Goal: Task Accomplishment & Management: Complete application form

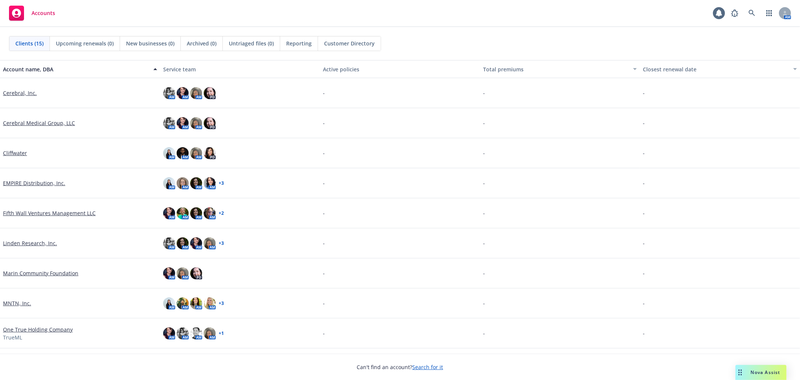
click at [17, 92] on link "Cerebral, Inc." at bounding box center [20, 93] width 34 height 8
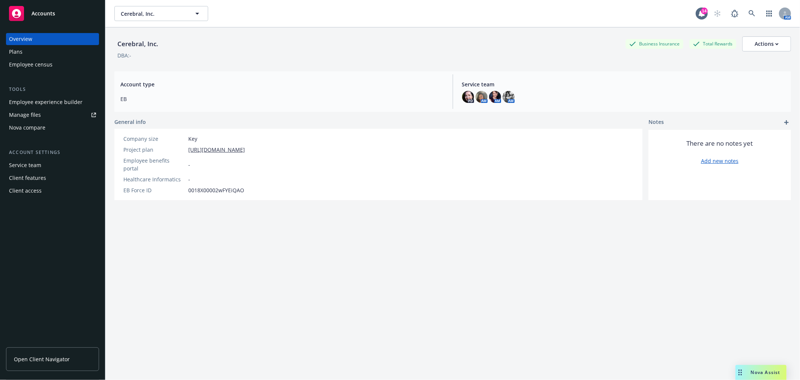
click at [38, 189] on div "Client access" at bounding box center [25, 191] width 33 height 12
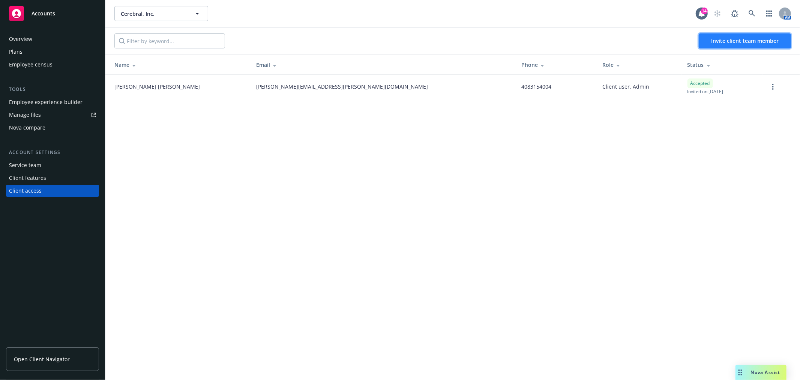
click at [748, 40] on span "Invite client team member" at bounding box center [745, 40] width 68 height 7
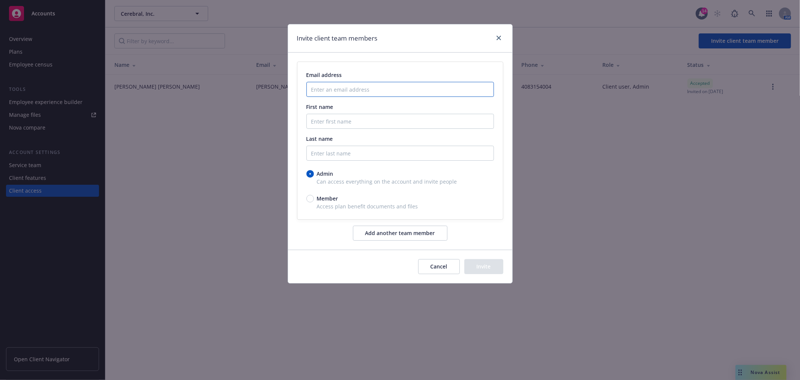
click at [358, 87] on input "Enter an email address" at bounding box center [401, 89] width 188 height 15
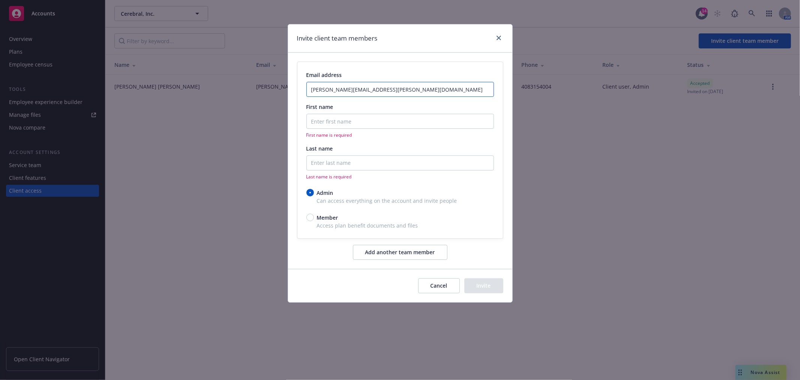
type input "[PERSON_NAME][EMAIL_ADDRESS][PERSON_NAME][DOMAIN_NAME]"
click at [340, 121] on input "First name" at bounding box center [401, 121] width 188 height 15
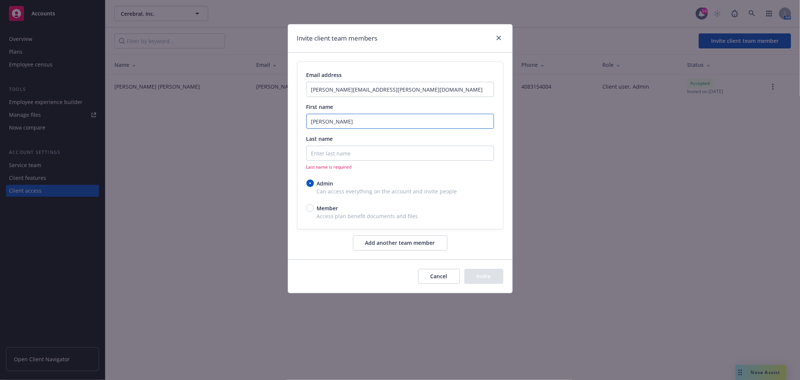
type input "[PERSON_NAME]"
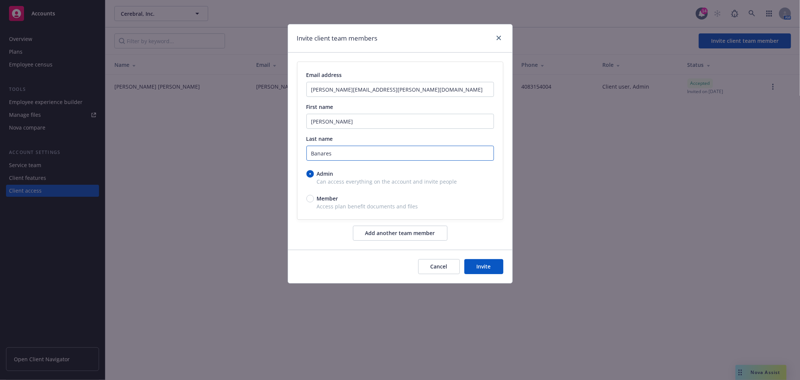
type input "Banares"
click at [478, 268] on button "Invite" at bounding box center [483, 266] width 39 height 15
